Goal: Transaction & Acquisition: Purchase product/service

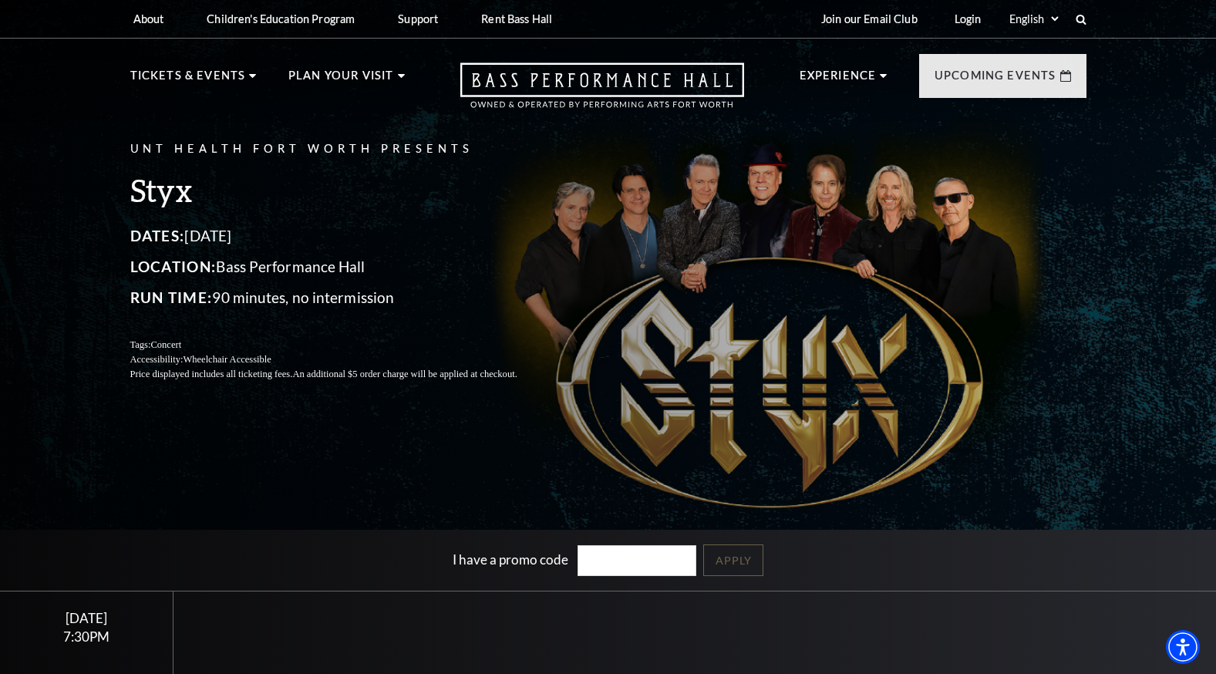
click at [39, 581] on div "I have a promo code Apply" at bounding box center [608, 560] width 1216 height 61
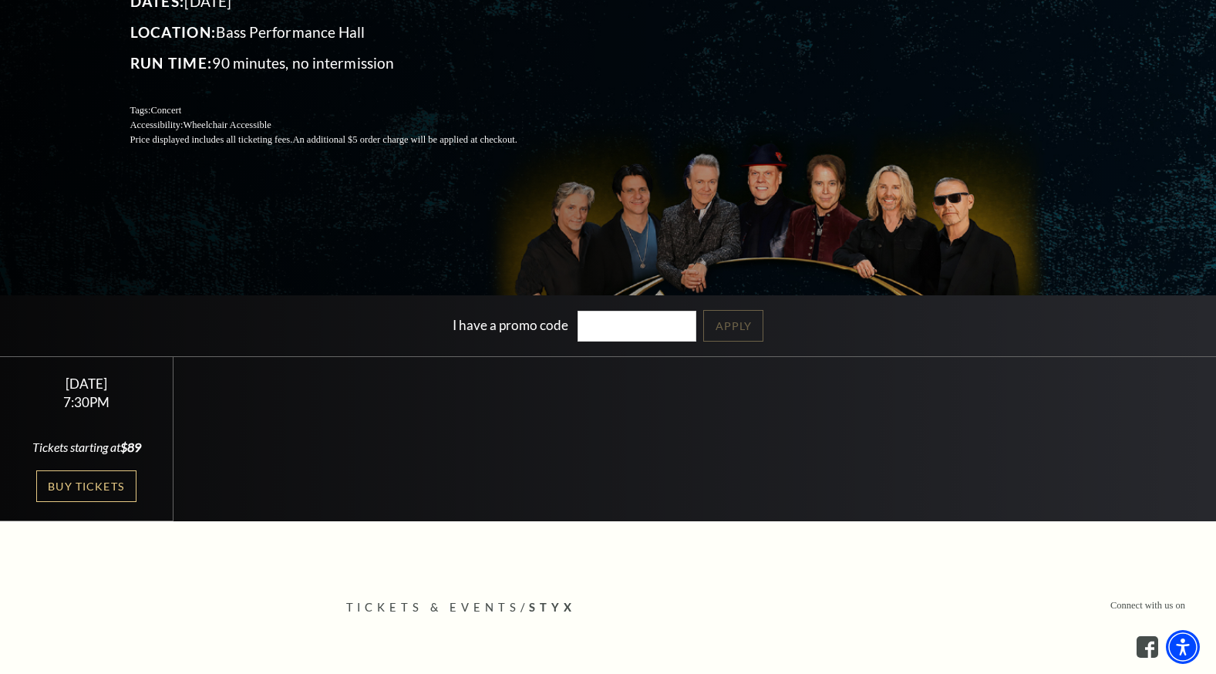
scroll to position [235, 0]
click at [91, 501] on link "Buy Tickets" at bounding box center [86, 486] width 100 height 32
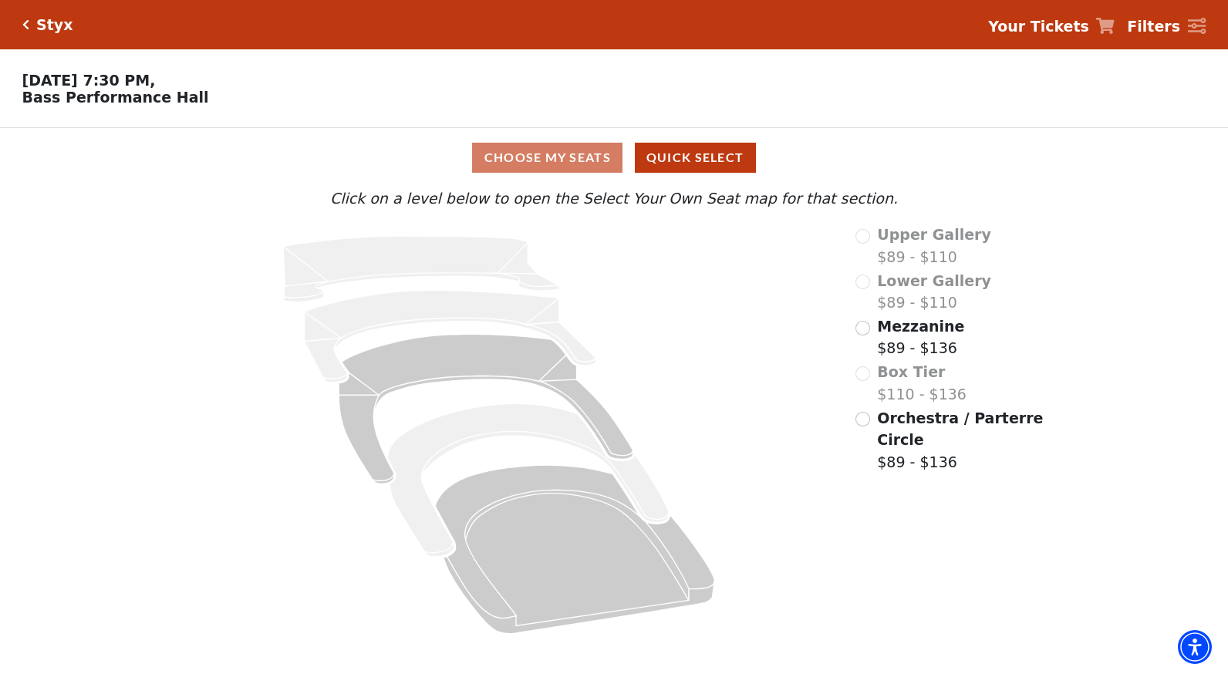
click at [546, 161] on div "Choose My Seats Quick Select" at bounding box center [613, 158] width 921 height 30
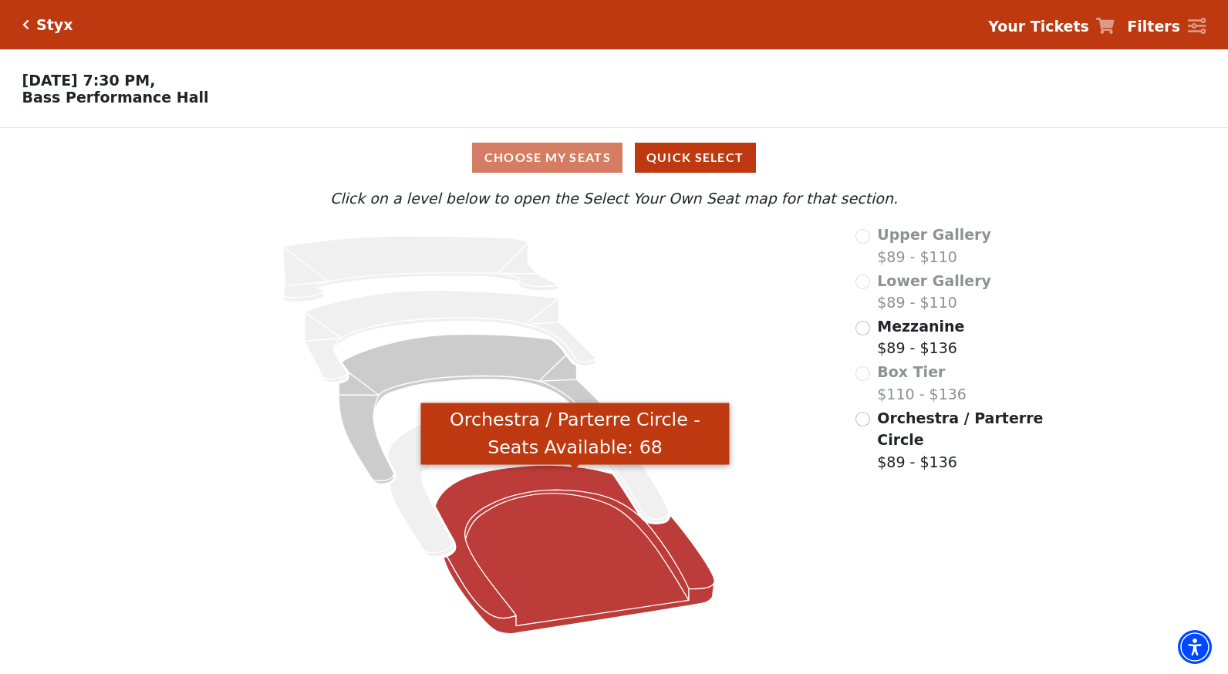
click at [580, 574] on icon "Orchestra / Parterre Circle - Seats Available: 68" at bounding box center [574, 549] width 279 height 168
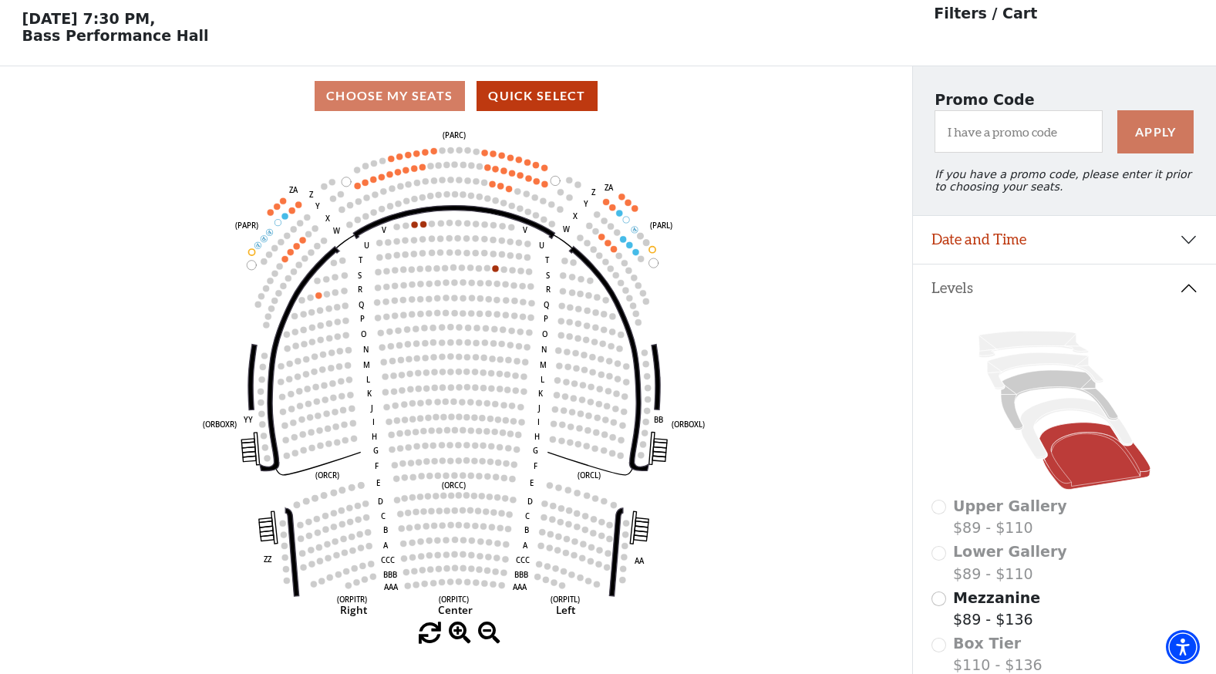
scroll to position [71, 0]
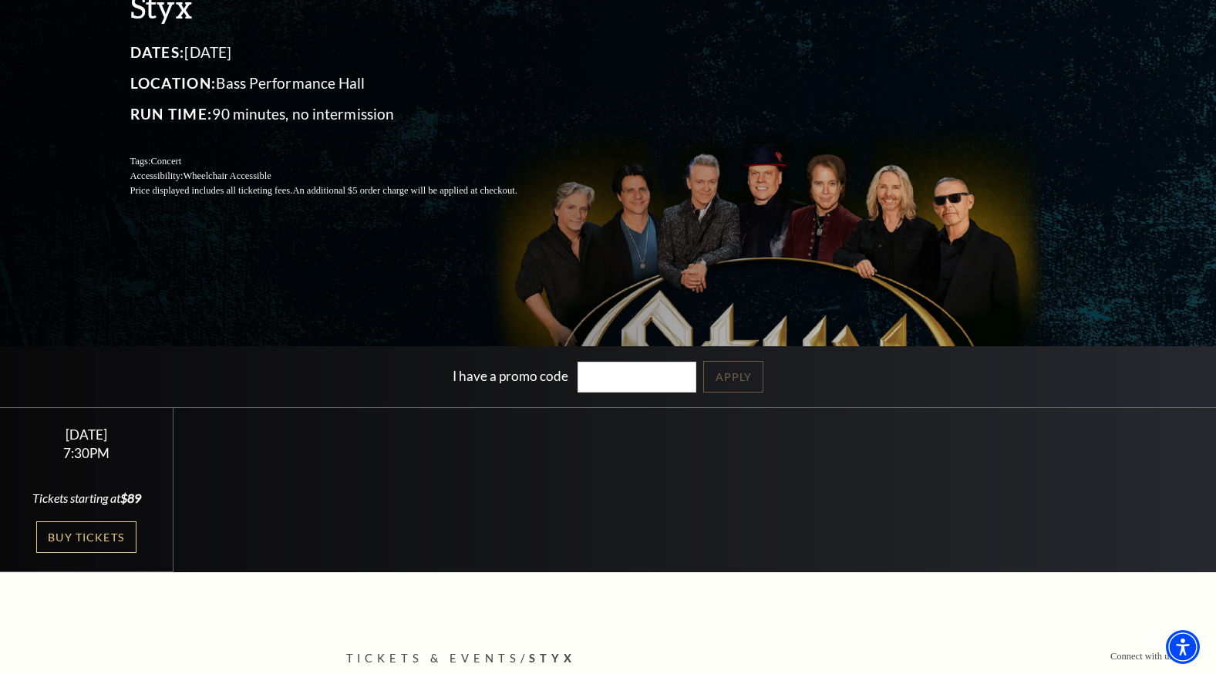
scroll to position [198, 0]
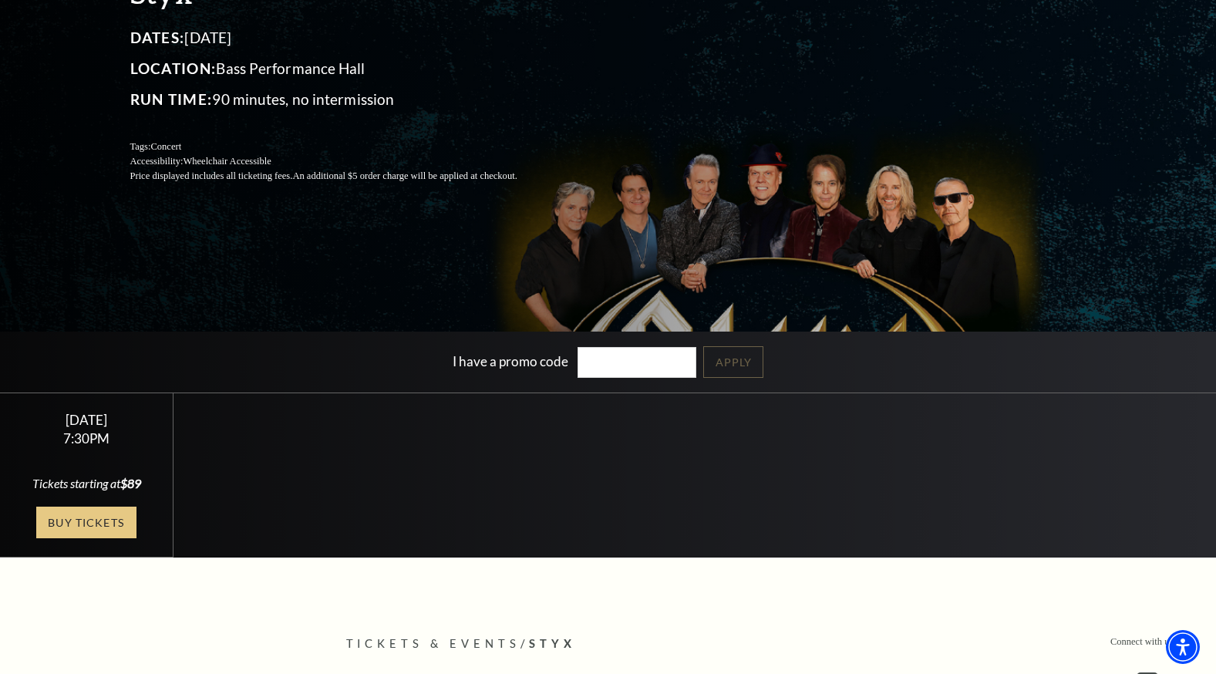
click at [56, 538] on link "Buy Tickets" at bounding box center [86, 523] width 100 height 32
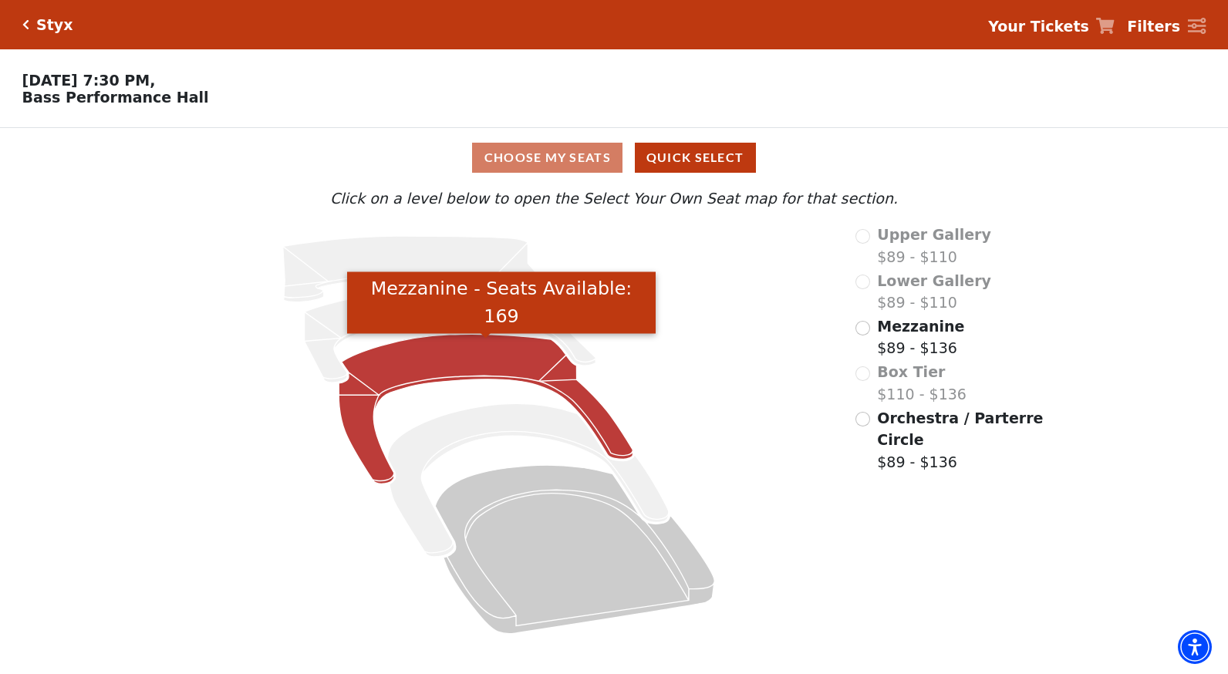
click at [477, 369] on icon "Mezzanine - Seats Available: 169" at bounding box center [485, 410] width 294 height 150
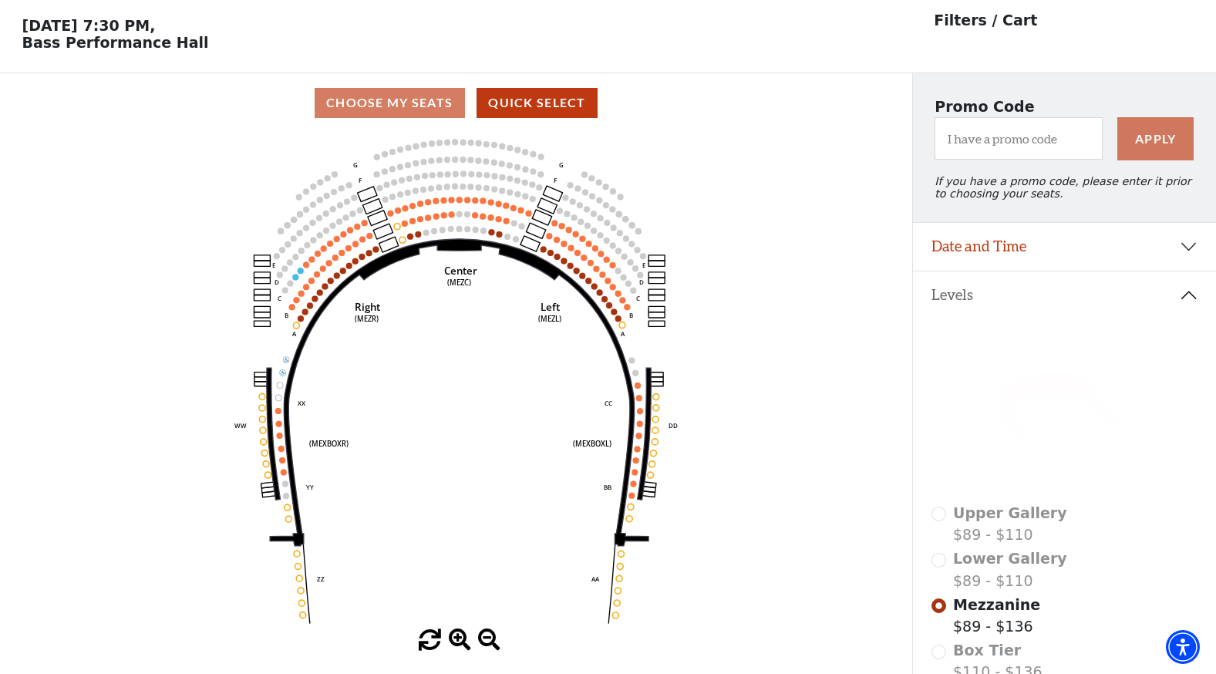
scroll to position [71, 0]
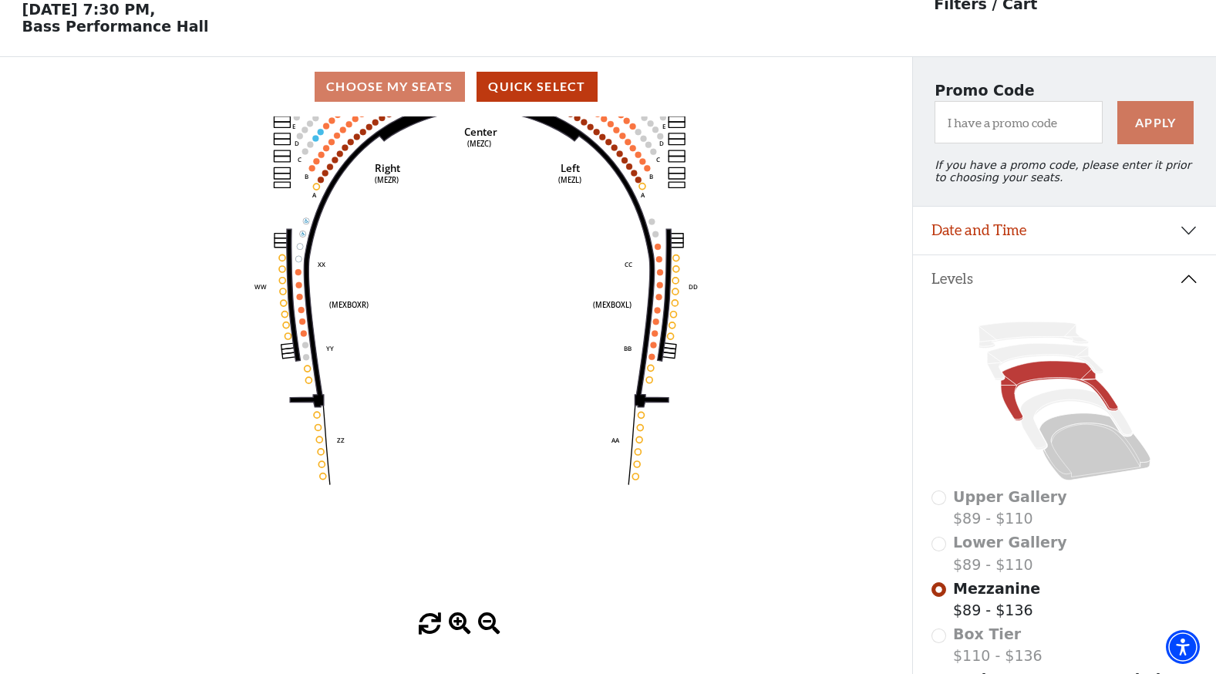
click at [429, 631] on span at bounding box center [430, 624] width 22 height 22
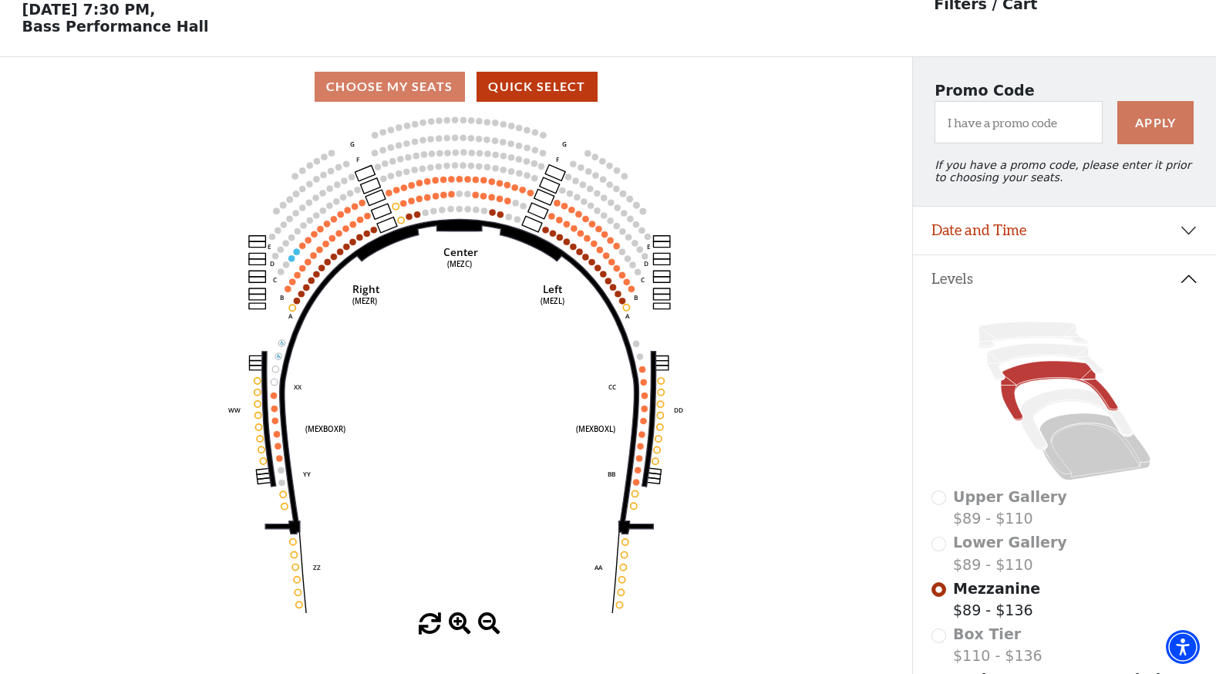
click at [463, 625] on span at bounding box center [460, 624] width 22 height 22
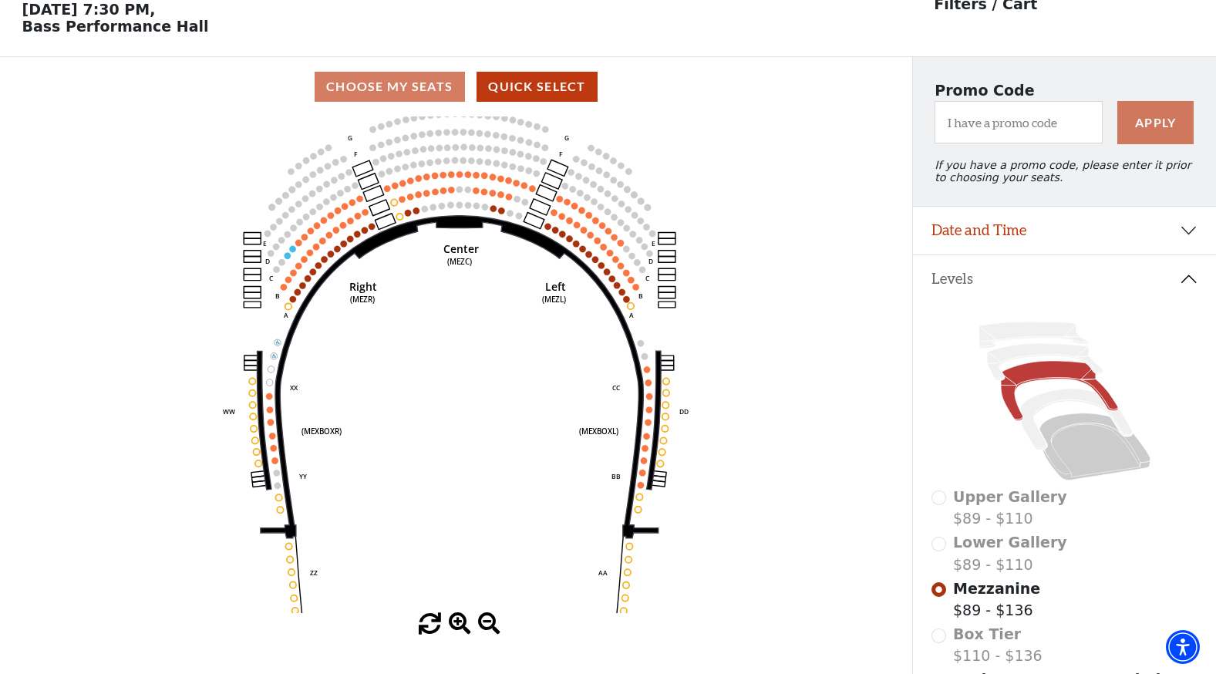
click at [484, 623] on span at bounding box center [489, 624] width 22 height 22
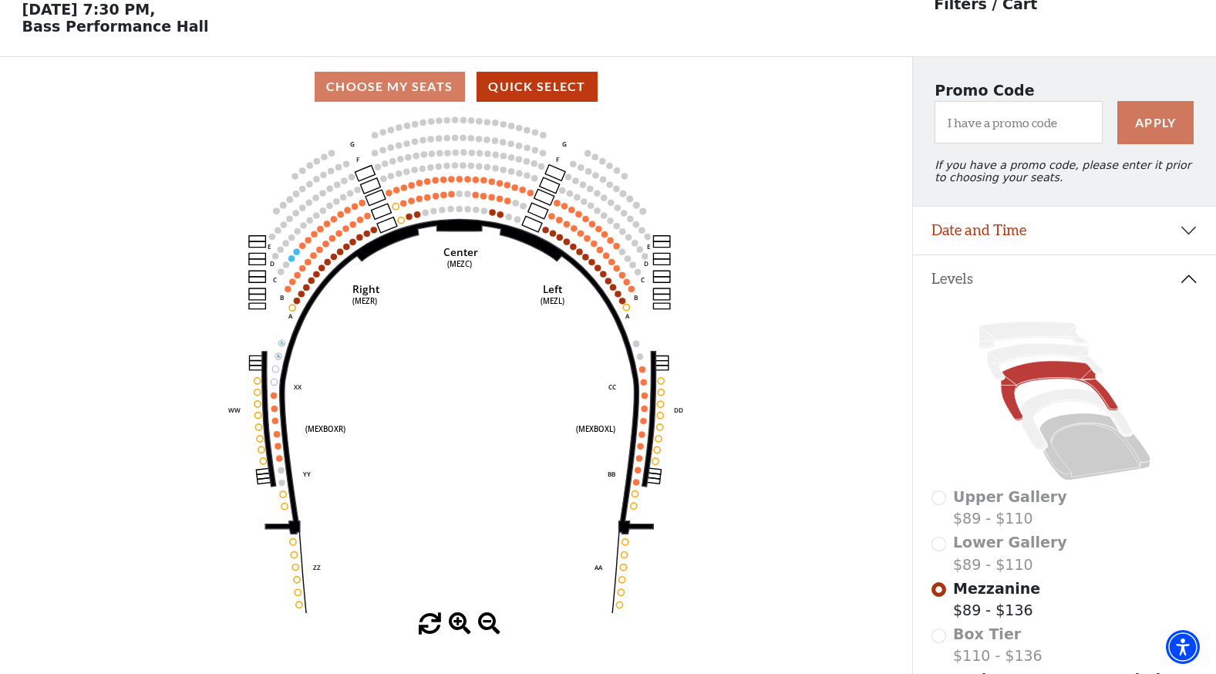
click at [484, 623] on span at bounding box center [489, 624] width 22 height 22
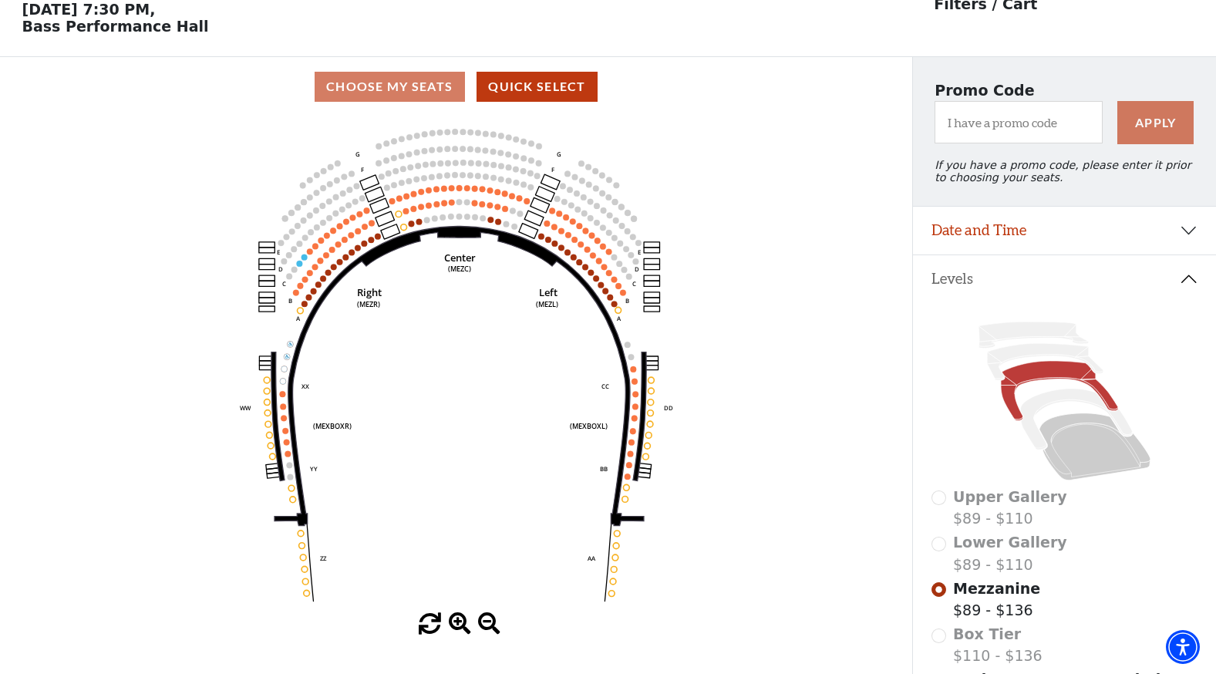
click at [484, 623] on span at bounding box center [489, 624] width 22 height 22
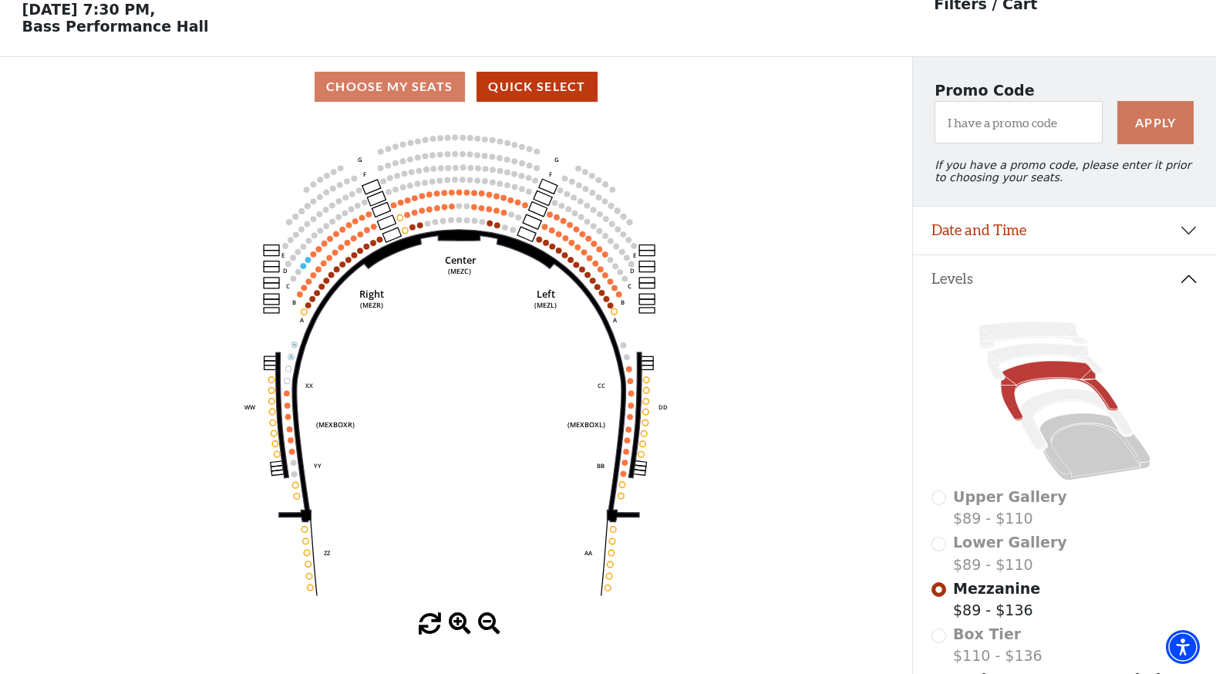
click at [484, 623] on span at bounding box center [489, 624] width 22 height 22
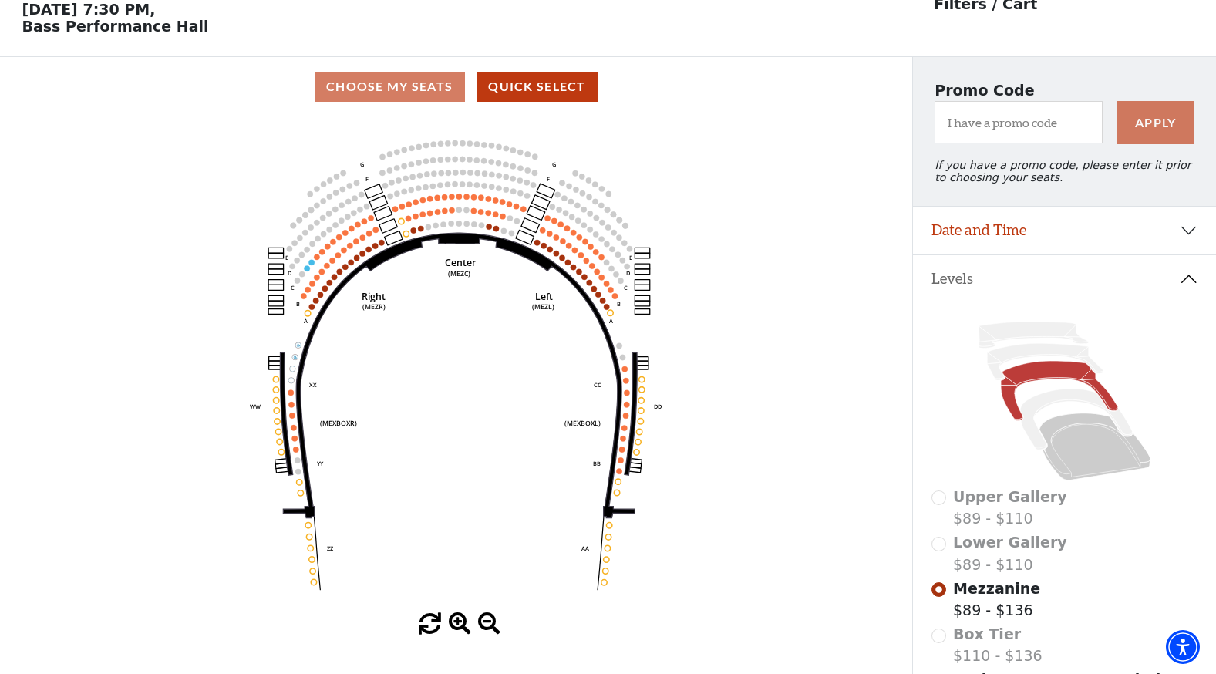
click at [484, 623] on span at bounding box center [489, 624] width 22 height 22
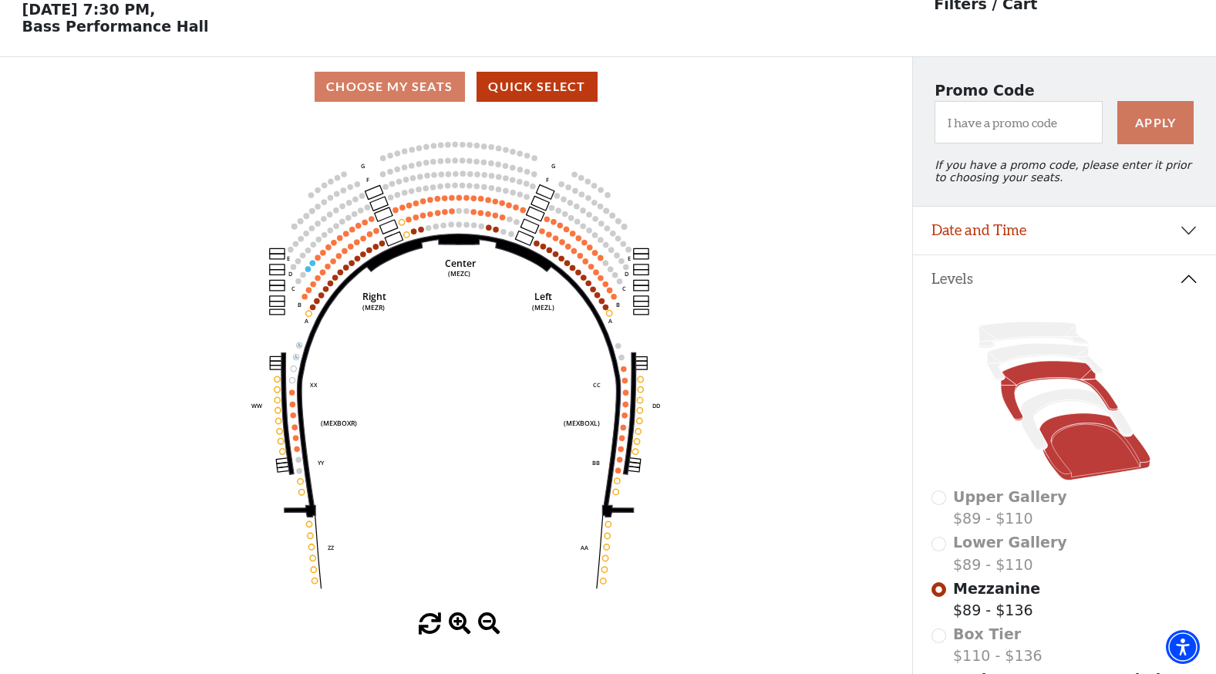
click at [1089, 445] on icon at bounding box center [1094, 446] width 111 height 67
